Goal: Find specific page/section: Find specific page/section

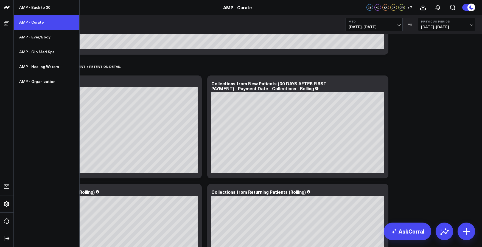
click at [35, 22] on link "AMP - Curate" at bounding box center [47, 22] width 66 height 15
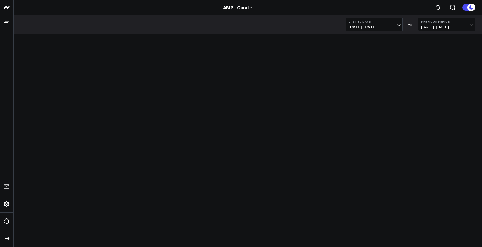
click at [7, 25] on icon at bounding box center [6, 23] width 5 height 5
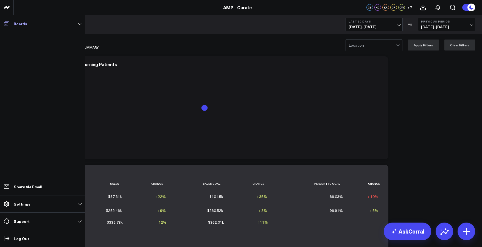
click at [27, 25] on link "Boards" at bounding box center [43, 24] width 82 height 10
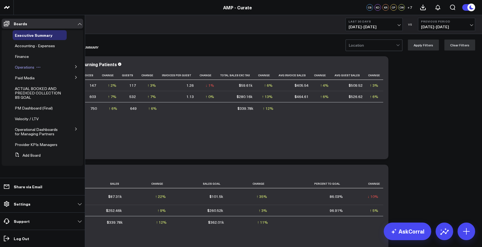
click at [26, 69] on span "Operations" at bounding box center [25, 67] width 20 height 5
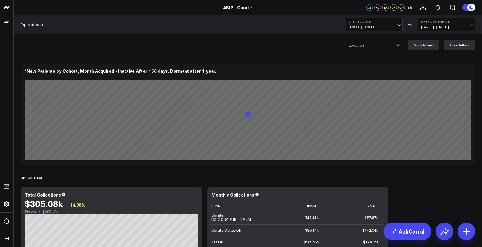
click at [360, 26] on span "08/20/25 - 09/18/25" at bounding box center [374, 27] width 51 height 4
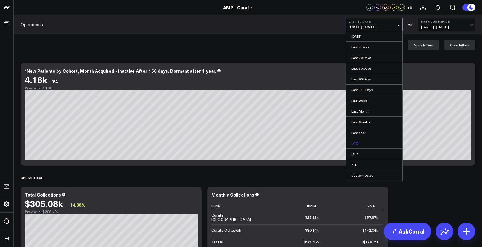
click at [362, 145] on link "MTD" at bounding box center [374, 143] width 57 height 10
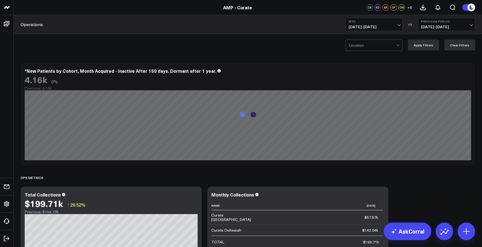
click at [426, 29] on button "Previous Period 08/14/25 - 08/31/25" at bounding box center [446, 24] width 57 height 13
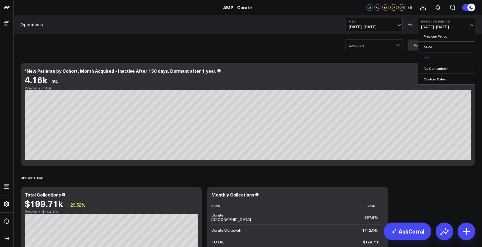
click at [427, 57] on link "YoY" at bounding box center [447, 57] width 57 height 10
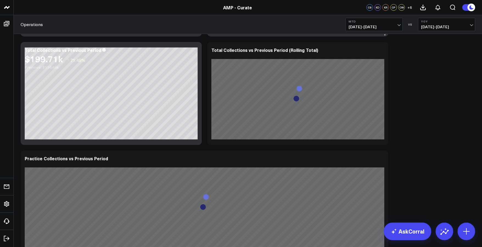
scroll to position [256, 0]
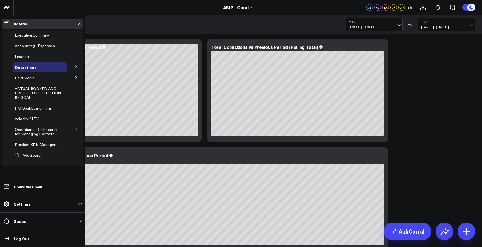
click at [77, 66] on icon at bounding box center [75, 66] width 3 height 3
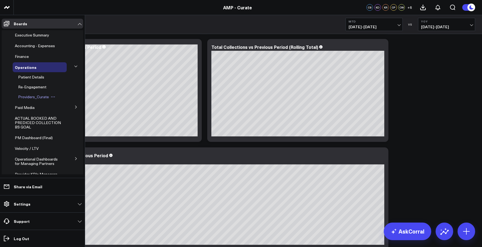
click at [27, 98] on span "Providers_Curate" at bounding box center [33, 96] width 31 height 5
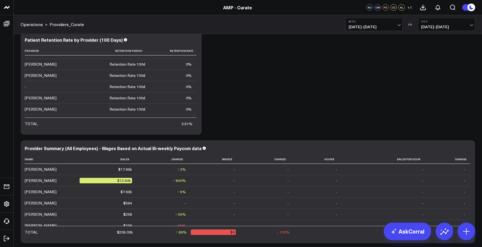
scroll to position [62, 0]
